Goal: Task Accomplishment & Management: Complete application form

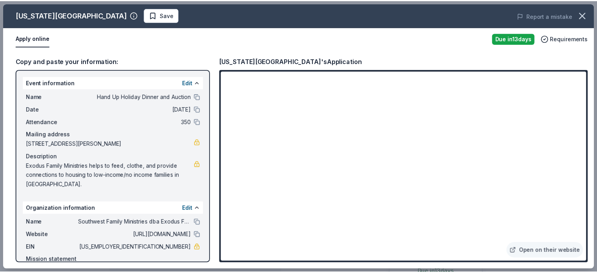
scroll to position [177, 0]
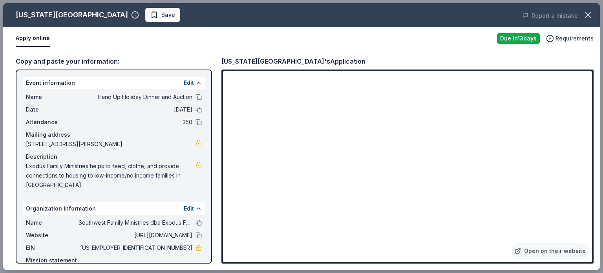
click at [146, 51] on div "Copy and paste your information: Event information Edit Name Hand Up Holiday Di…" at bounding box center [301, 160] width 597 height 220
click at [143, 40] on div "Apply online" at bounding box center [253, 38] width 475 height 16
click at [46, 72] on div "Event information Edit Name Hand Up Holiday Dinner and Auction Date [DATE] Atte…" at bounding box center [114, 166] width 196 height 194
click at [161, 16] on span "Save" at bounding box center [168, 14] width 14 height 9
click at [590, 17] on icon "button" at bounding box center [587, 14] width 5 height 5
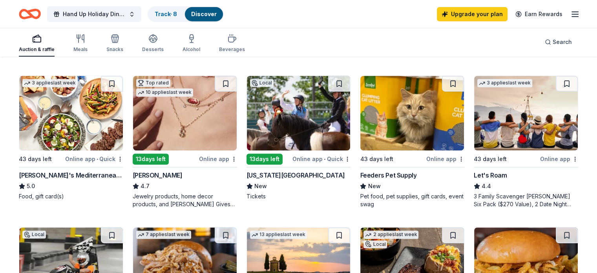
scroll to position [367, 0]
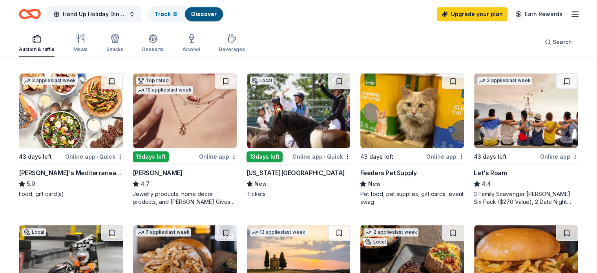
click at [214, 155] on div "Online app" at bounding box center [218, 156] width 38 height 10
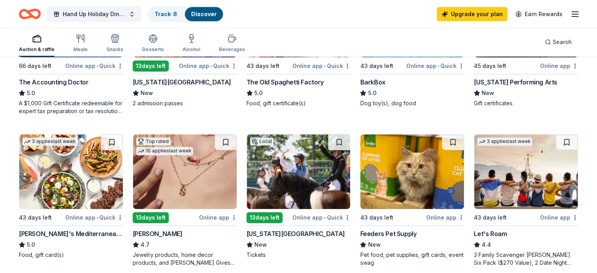
scroll to position [305, 0]
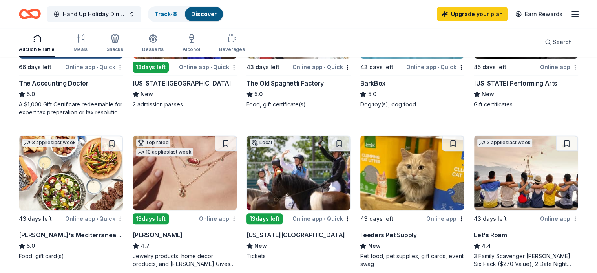
click at [272, 235] on div "Kentucky Horse Park" at bounding box center [295, 234] width 99 height 9
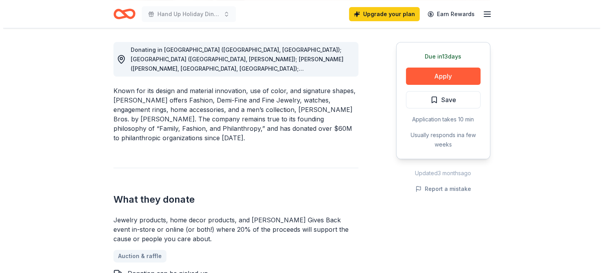
scroll to position [217, 0]
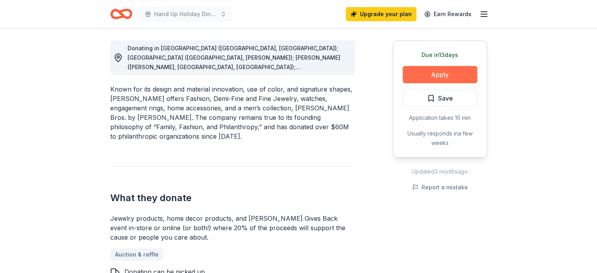
click at [451, 74] on button "Apply" at bounding box center [440, 74] width 75 height 17
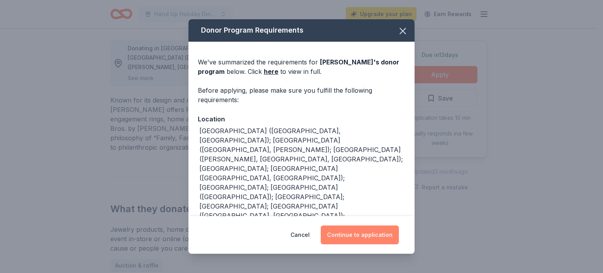
click at [350, 232] on button "Continue to application" at bounding box center [360, 234] width 78 height 19
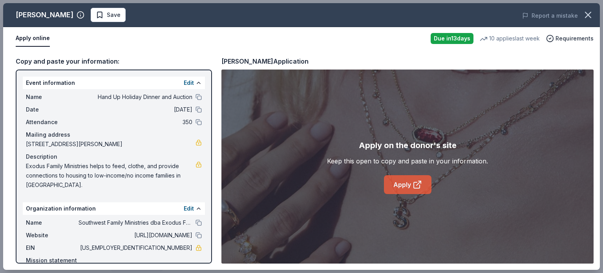
click at [403, 184] on link "Apply" at bounding box center [407, 184] width 47 height 19
